Goal: Task Accomplishment & Management: Use online tool/utility

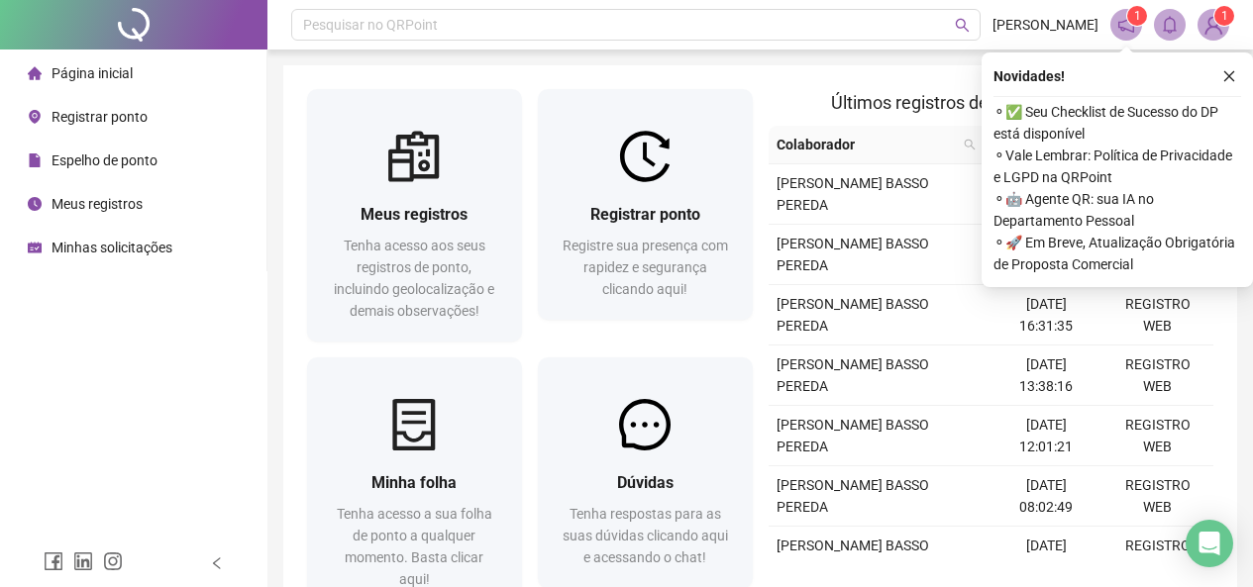
click at [108, 119] on span "Registrar ponto" at bounding box center [100, 117] width 96 height 16
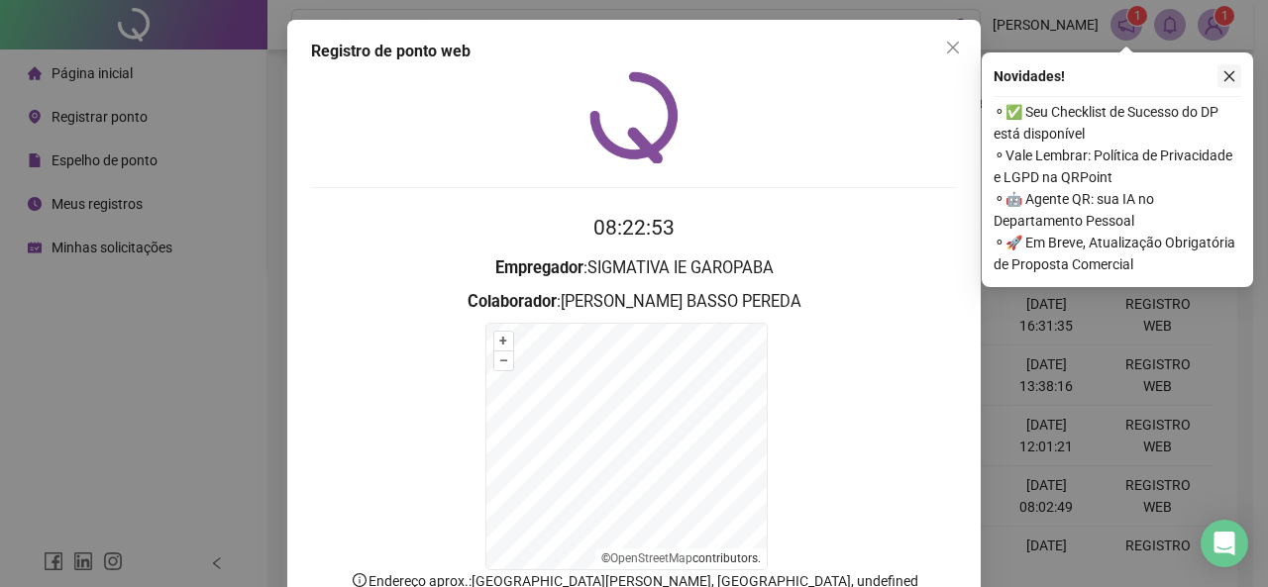
click at [1226, 72] on icon "close" at bounding box center [1229, 76] width 14 height 14
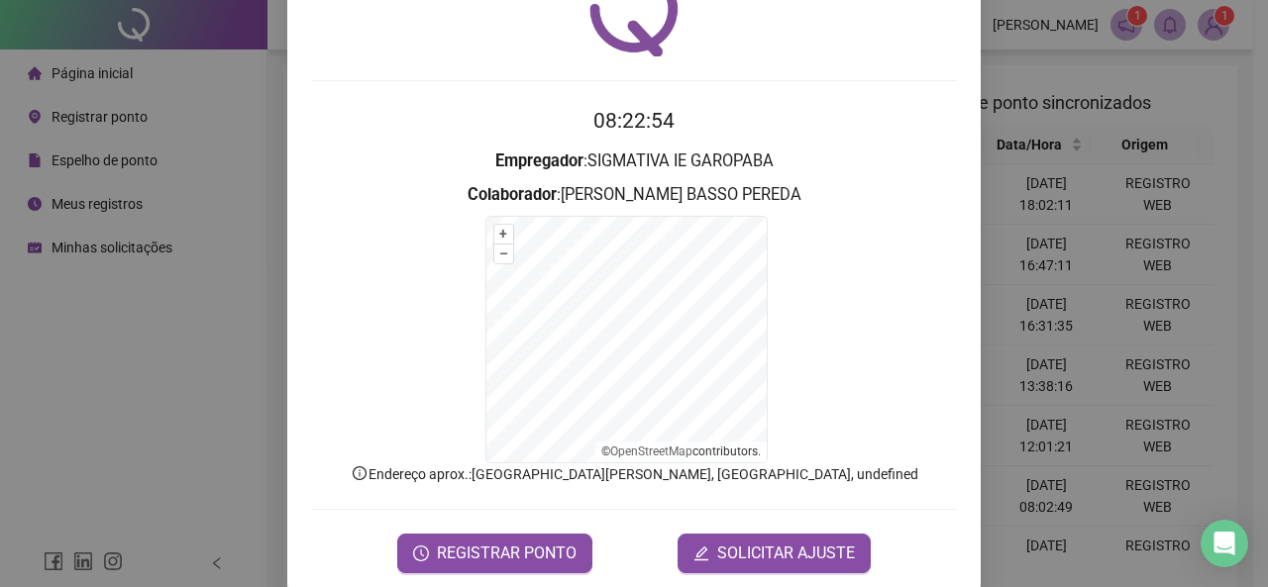
scroll to position [109, 0]
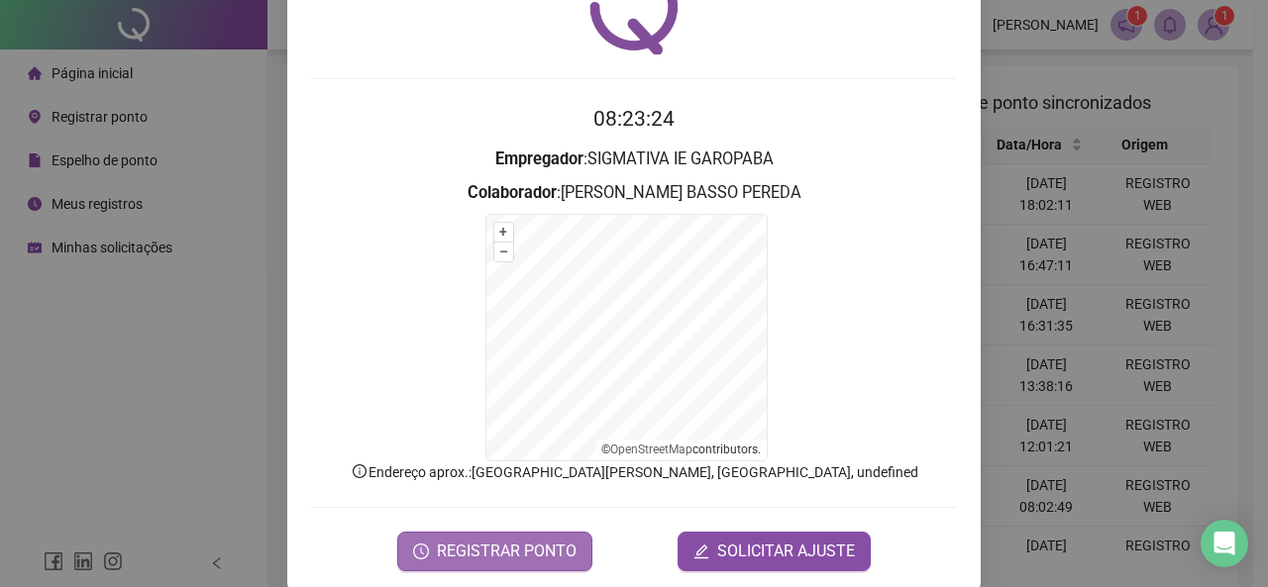
click at [488, 541] on span "REGISTRAR PONTO" at bounding box center [507, 552] width 140 height 24
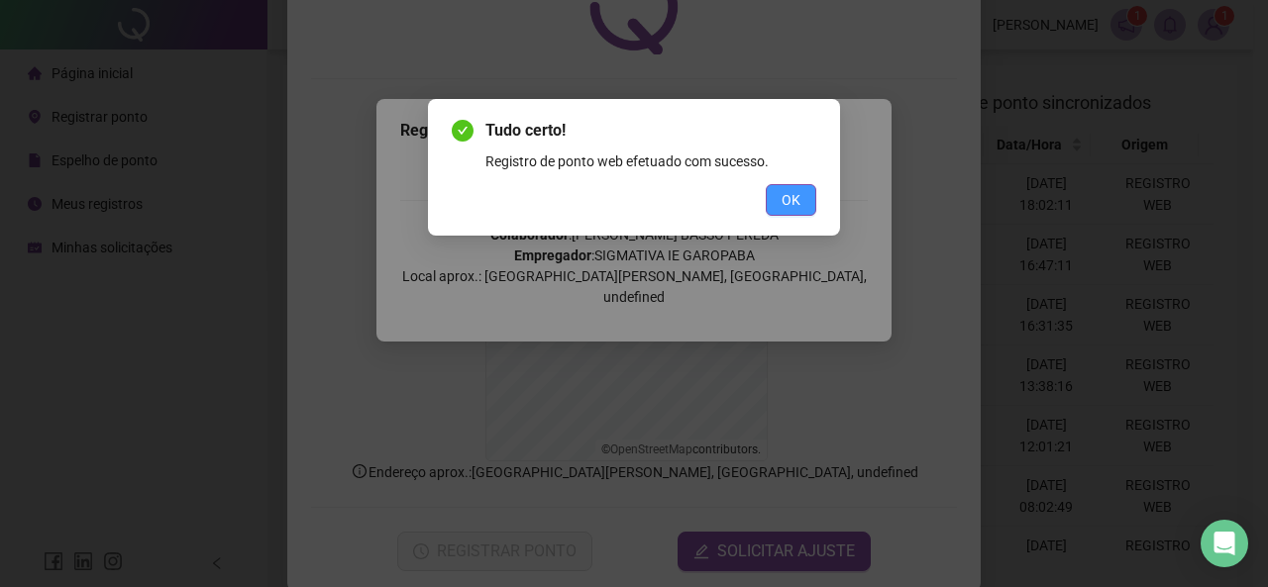
click at [771, 192] on button "OK" at bounding box center [791, 200] width 51 height 32
